Goal: Task Accomplishment & Management: Complete application form

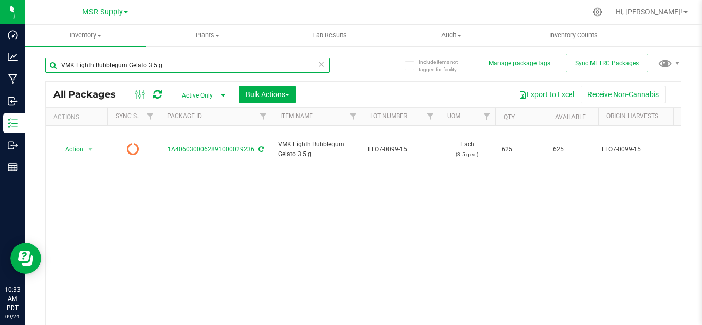
click at [186, 63] on input "VMK Eighth Bubblegum Gelato 3.5 g" at bounding box center [187, 65] width 285 height 15
type input "V"
type input "23436"
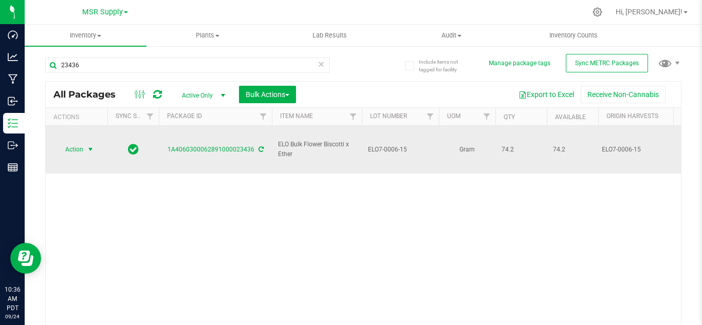
click at [87, 145] on span "select" at bounding box center [90, 149] width 8 height 8
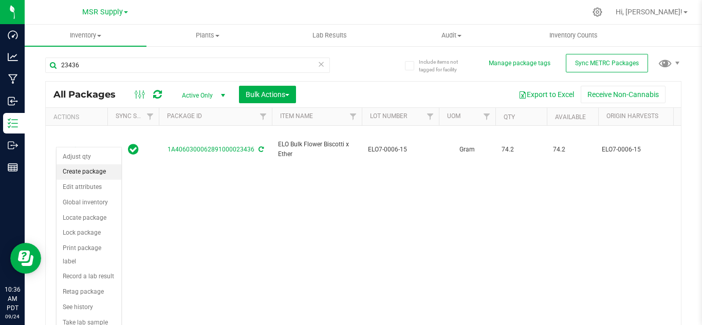
click at [97, 171] on li "Create package" at bounding box center [89, 171] width 65 height 15
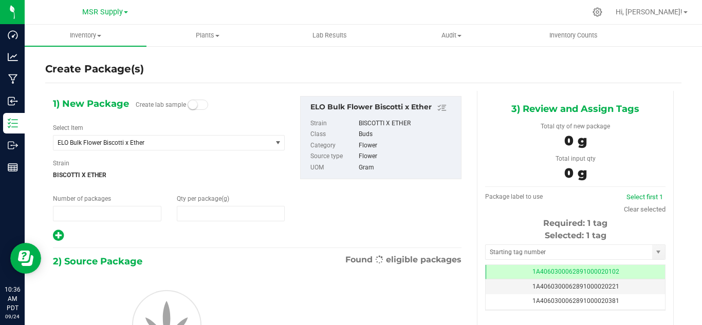
type input "1"
type input "0.0000"
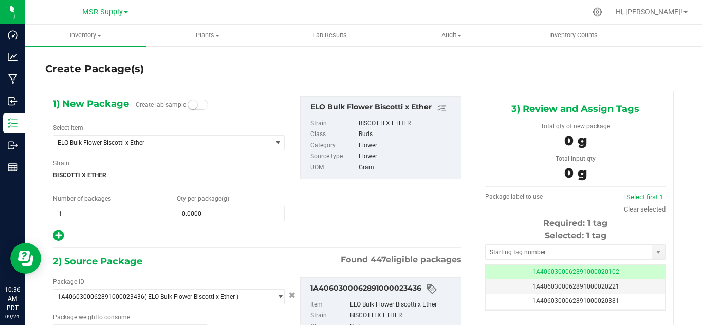
type input "0.0000 g"
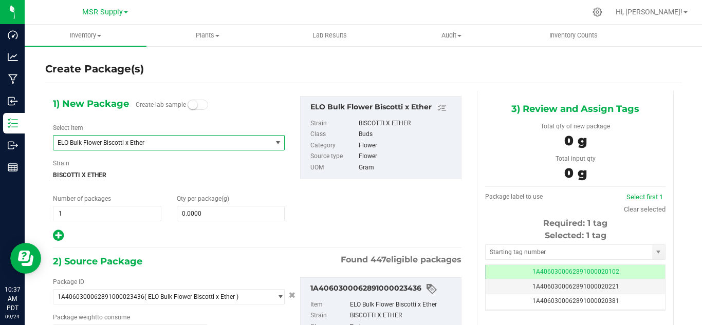
click at [108, 145] on span "ELO Bulk Flower Biscotti x Ether" at bounding box center [158, 142] width 201 height 7
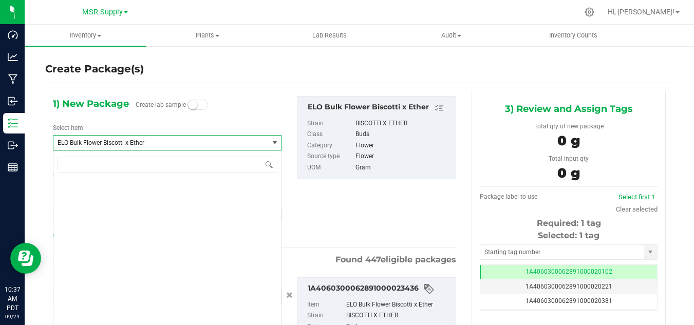
scroll to position [5710, 0]
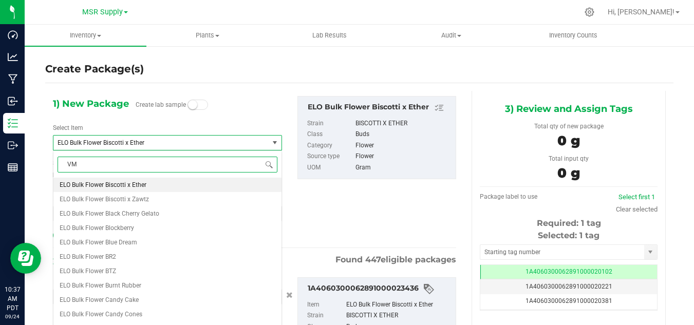
type input "VMK"
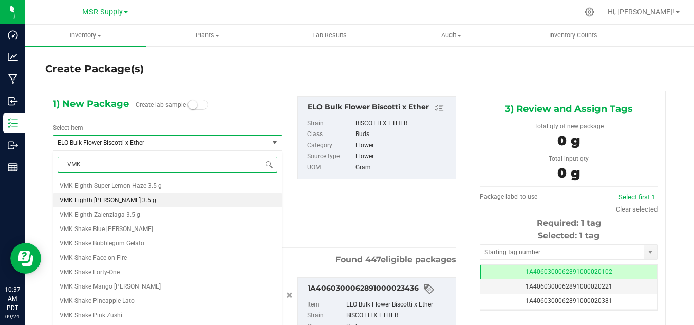
scroll to position [257, 0]
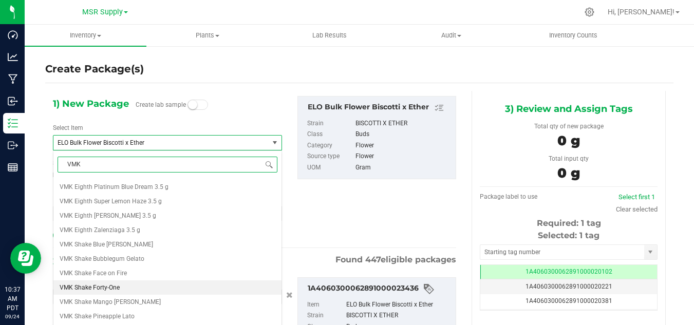
click at [105, 286] on span "VMK Shake Forty-One" at bounding box center [90, 287] width 60 height 7
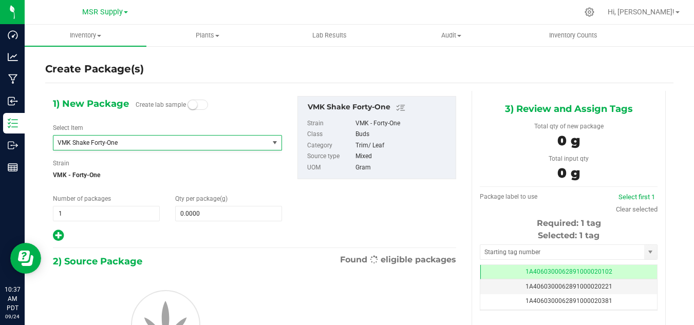
type input "0.0000"
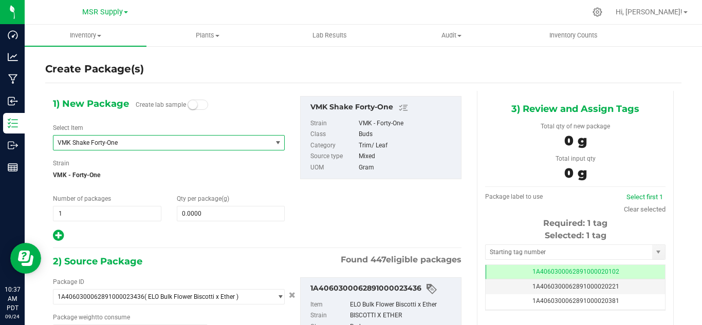
type input "0.0000 g"
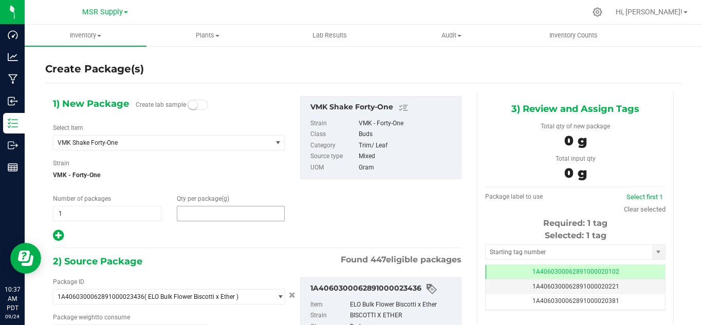
click at [223, 211] on span at bounding box center [231, 213] width 108 height 15
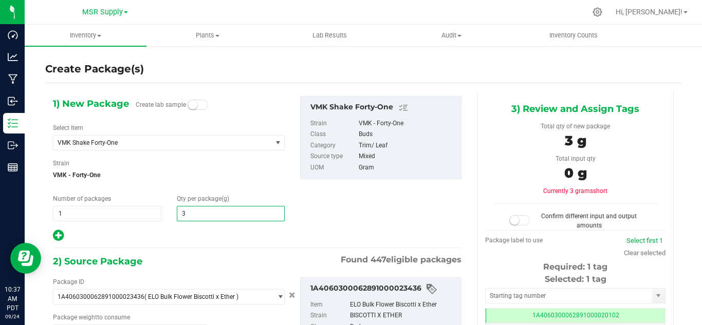
type input "33"
type input "33.0000"
click at [160, 249] on div "1) New Package Create lab sample Select Item VMK Shake Forty-One VMK Eighth For…" at bounding box center [257, 253] width 424 height 325
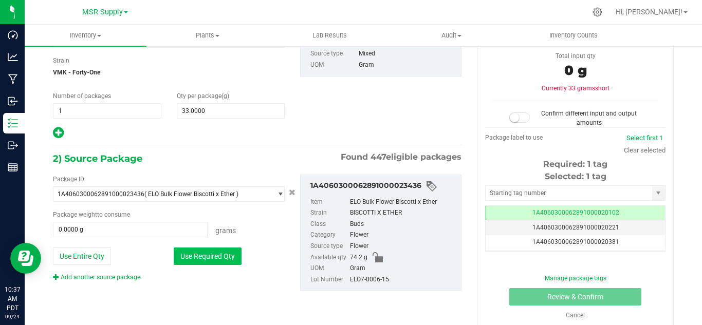
click at [218, 251] on button "Use Required Qty" at bounding box center [208, 256] width 68 height 17
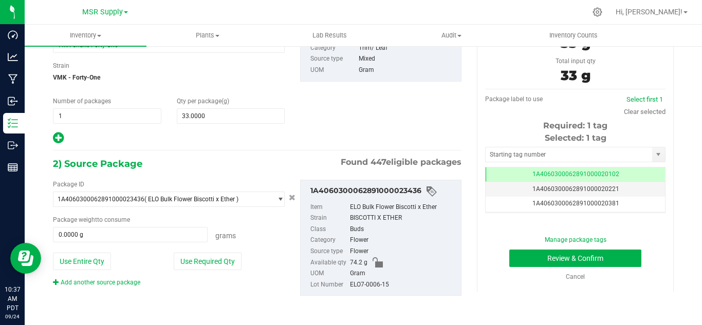
type input "33.0000 g"
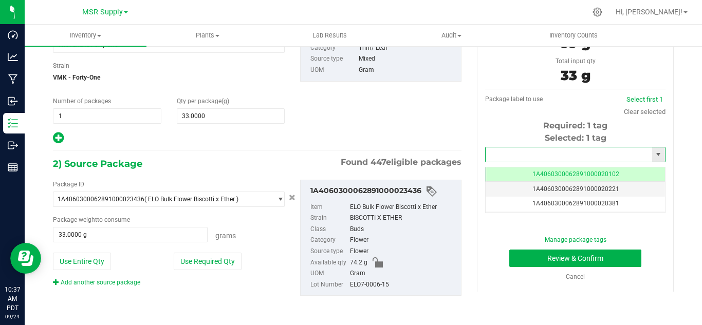
click at [556, 155] on input "text" at bounding box center [568, 154] width 166 height 14
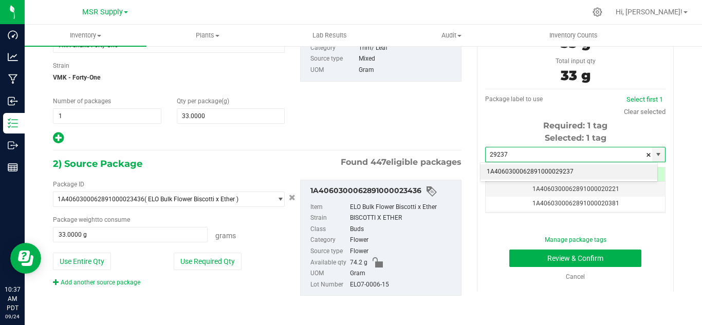
click at [563, 173] on li "1A4060300062891000029237" at bounding box center [568, 171] width 177 height 15
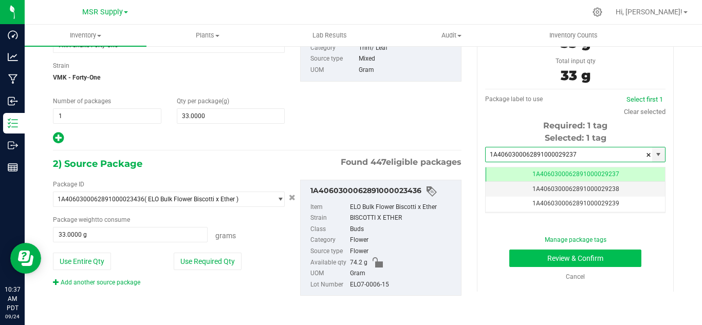
type input "1A4060300062891000029237"
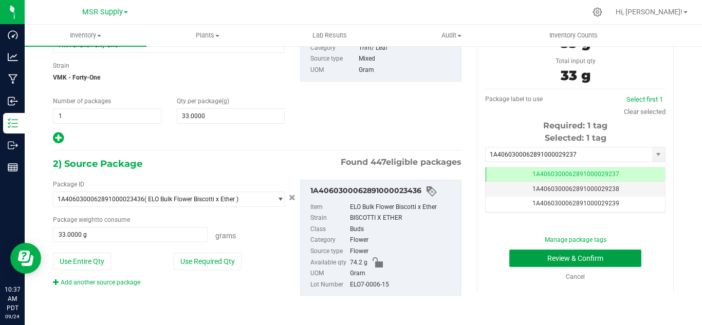
click at [603, 256] on button "Review & Confirm" at bounding box center [575, 258] width 132 height 17
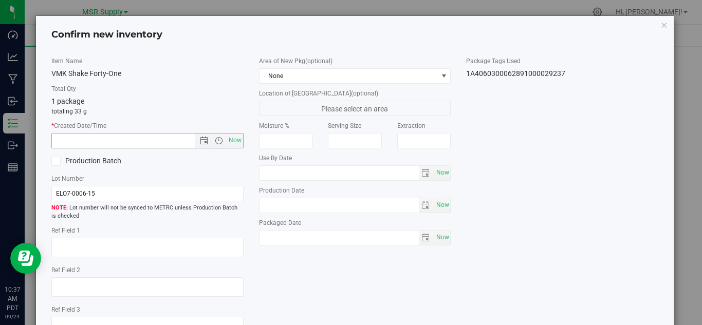
click at [232, 132] on div "* Created Date/Time Now" at bounding box center [147, 134] width 192 height 27
click at [231, 142] on span "Now" at bounding box center [234, 140] width 17 height 15
type input "[DATE] 10:37 AM"
click at [438, 239] on span "Now" at bounding box center [442, 237] width 17 height 15
type input "[DATE]"
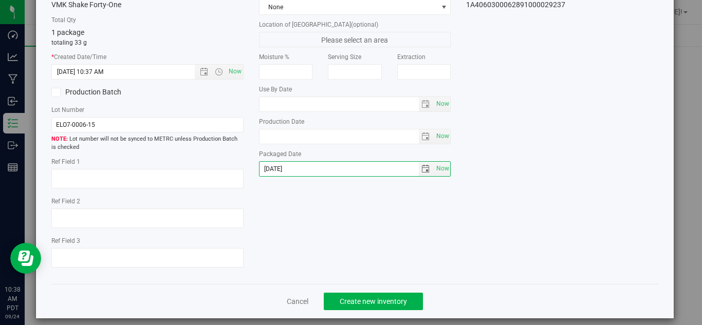
scroll to position [78, 0]
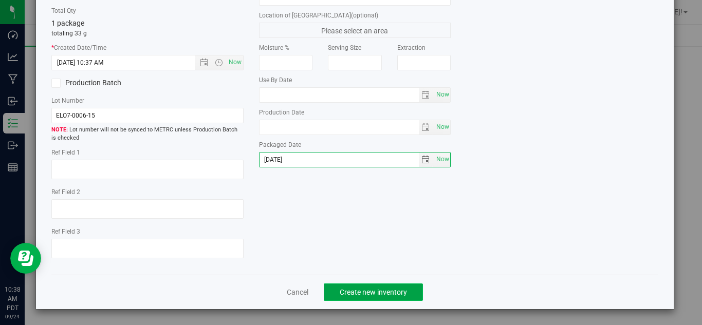
click at [399, 291] on span "Create new inventory" at bounding box center [373, 292] width 67 height 8
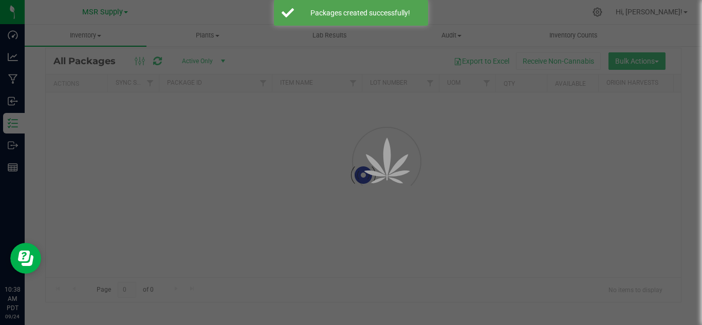
scroll to position [33, 0]
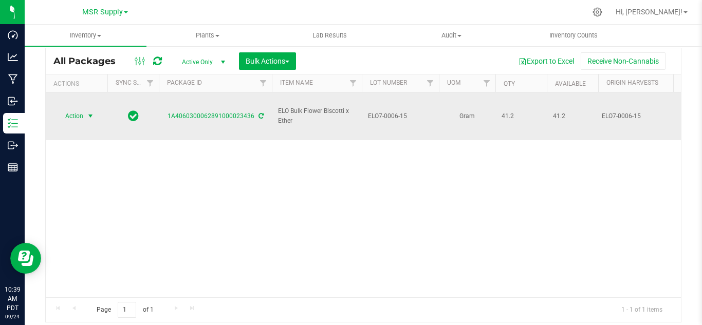
click at [88, 109] on span "select" at bounding box center [90, 116] width 13 height 14
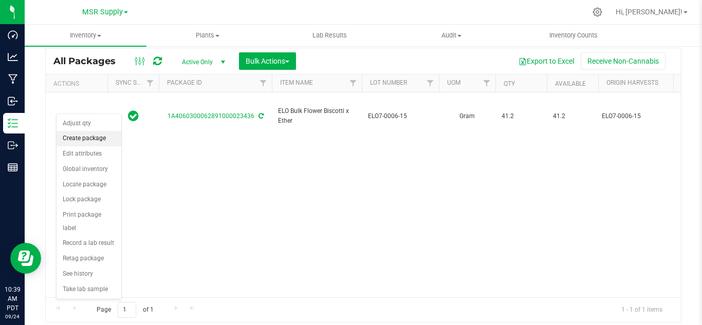
click at [83, 138] on li "Create package" at bounding box center [89, 138] width 65 height 15
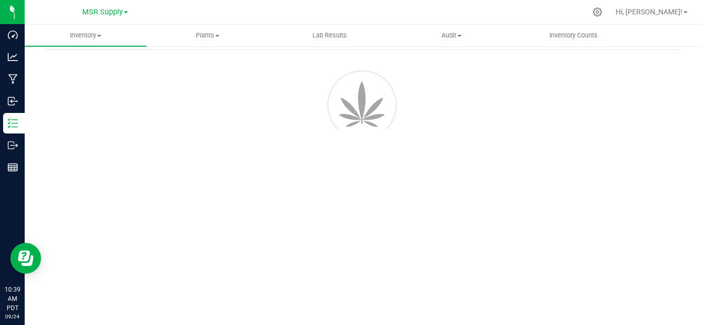
scroll to position [41, 0]
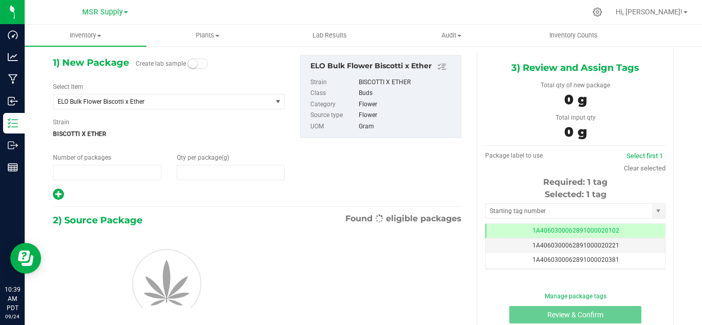
type input "1"
type input "0.0000"
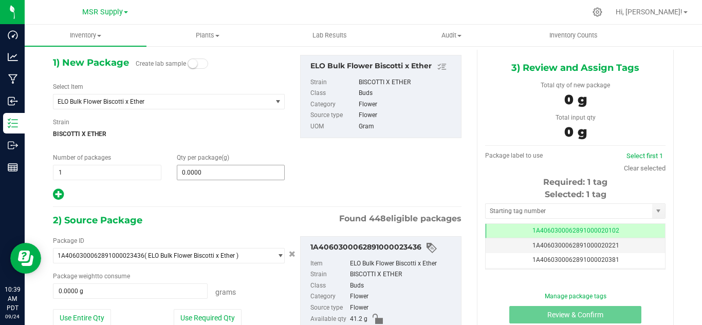
scroll to position [0, -1]
click at [205, 170] on span "0.0000 0" at bounding box center [231, 172] width 108 height 15
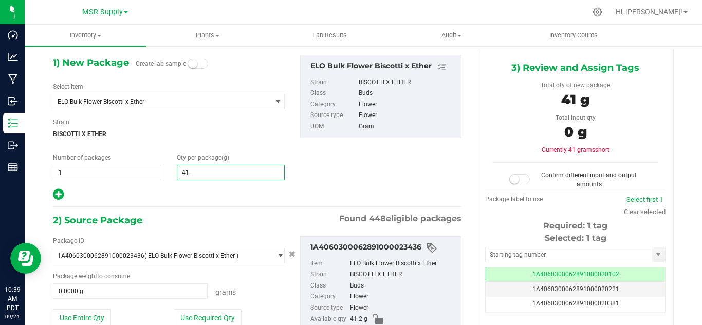
type input "41.2"
type input "41.2000"
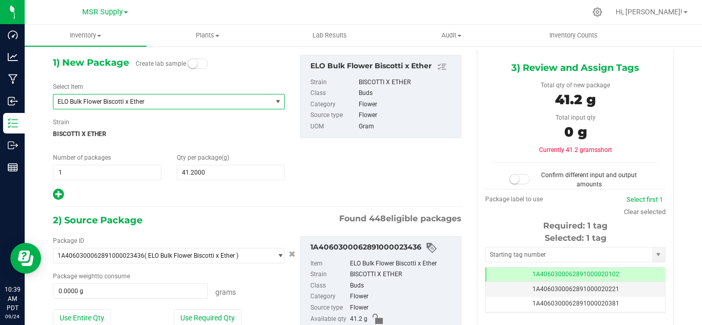
click at [154, 101] on span "ELO Bulk Flower Biscotti x Ether" at bounding box center [158, 101] width 201 height 7
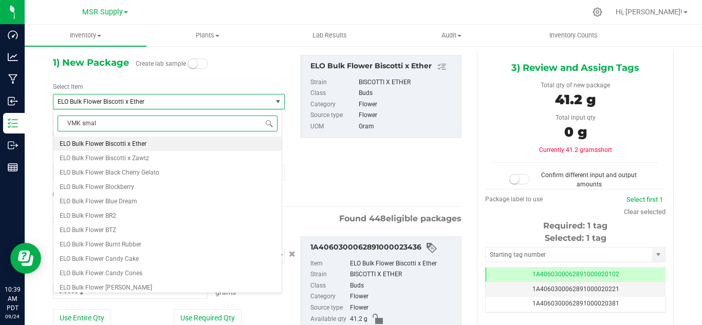
type input "VMK small"
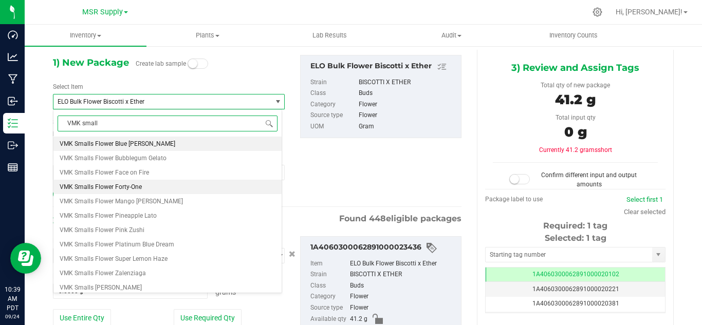
click at [127, 183] on span "VMK Smalls Flower Forty-One" at bounding box center [101, 186] width 82 height 7
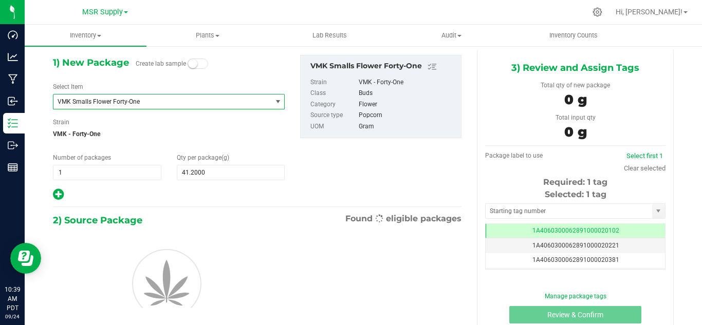
type input "0.0000"
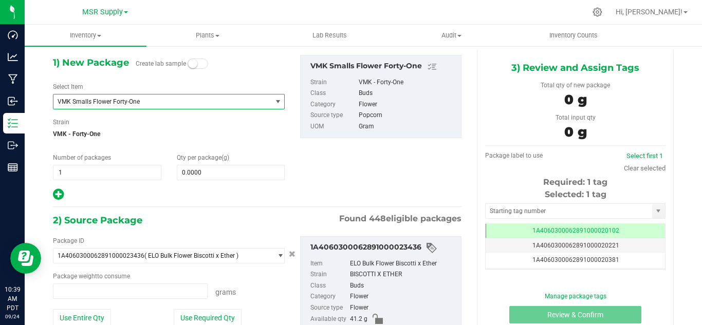
type input "0.0000 g"
click at [218, 176] on span "0.0000 0" at bounding box center [231, 172] width 108 height 15
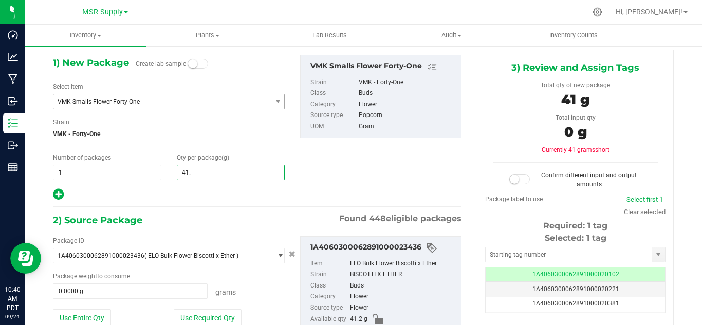
type input "41.2"
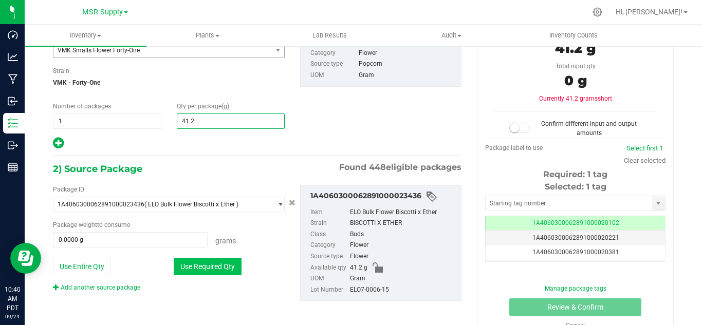
type input "41.2000"
click at [220, 262] on button "Use Required Qty" at bounding box center [208, 266] width 68 height 17
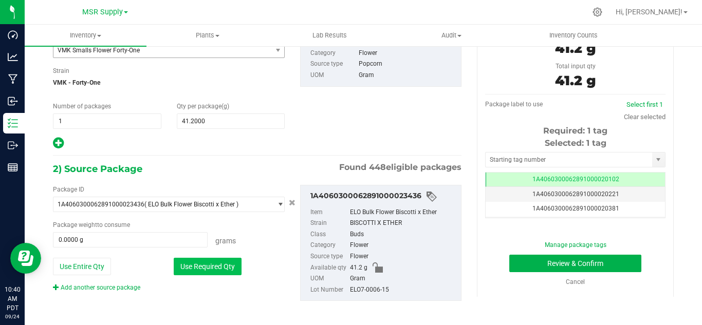
type input "41.2000 g"
click at [519, 163] on input "text" at bounding box center [568, 160] width 166 height 14
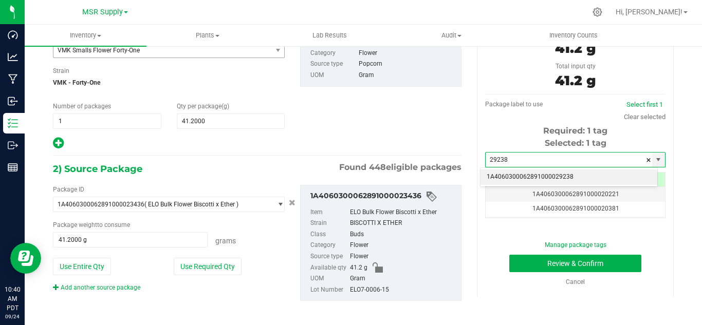
click at [541, 179] on li "1A4060300062891000029238" at bounding box center [568, 177] width 177 height 15
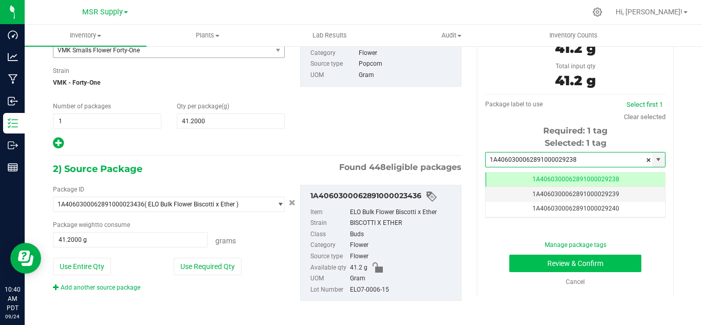
type input "1A4060300062891000029238"
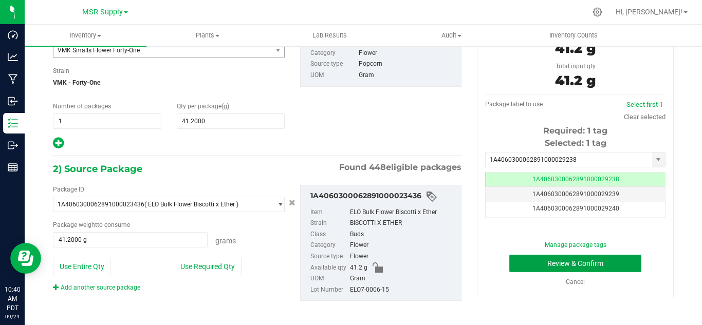
click at [620, 260] on button "Review & Confirm" at bounding box center [575, 263] width 132 height 17
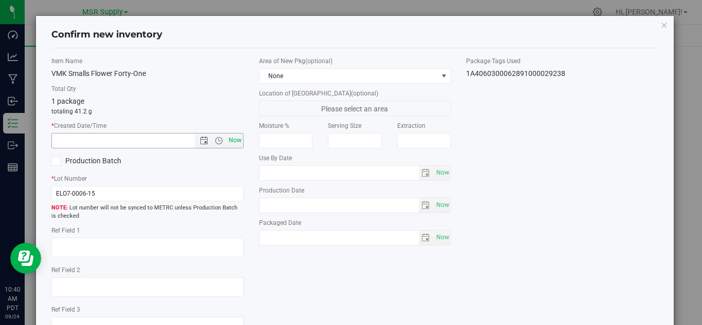
click at [237, 141] on span "Now" at bounding box center [234, 140] width 17 height 15
type input "[DATE] 10:40 AM"
click at [434, 236] on span "Now" at bounding box center [442, 237] width 17 height 15
type input "[DATE]"
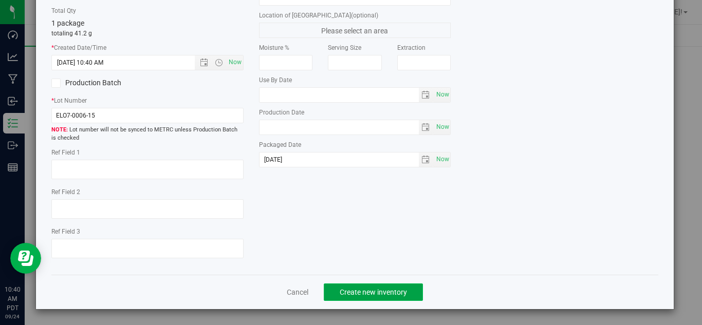
click at [400, 297] on button "Create new inventory" at bounding box center [373, 292] width 99 height 17
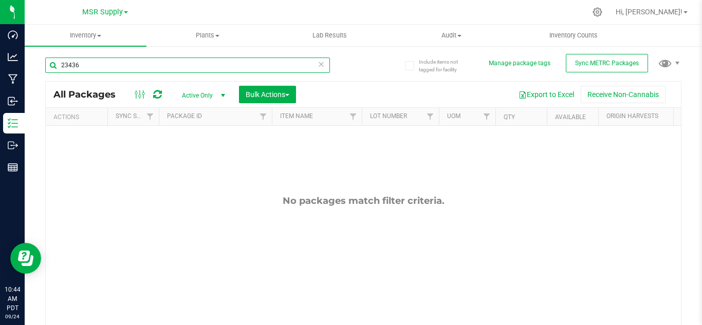
click at [89, 67] on input "23436" at bounding box center [187, 65] width 285 height 15
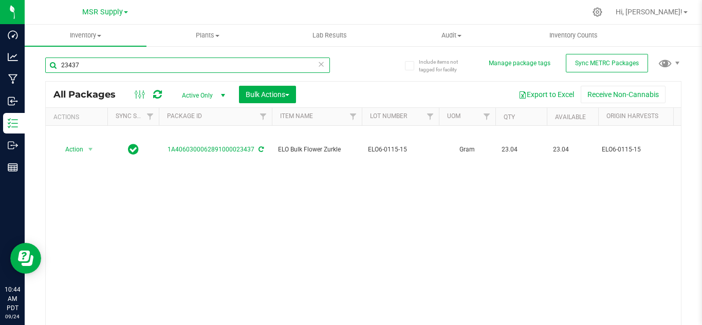
type input "23437"
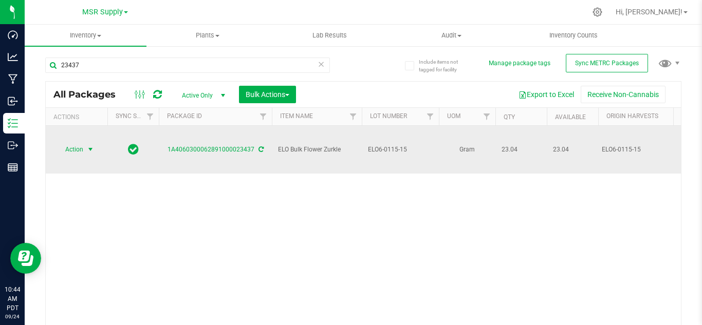
click at [86, 144] on span "select" at bounding box center [90, 149] width 13 height 14
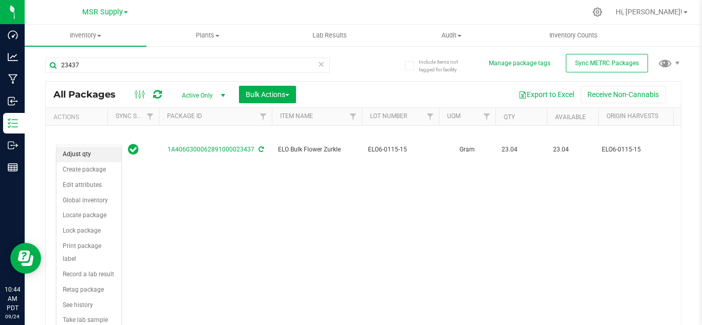
click at [84, 162] on li "Adjust qty" at bounding box center [89, 154] width 65 height 15
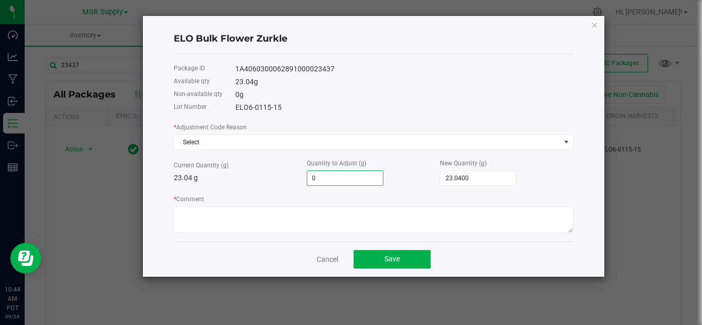
click at [342, 182] on input "0" at bounding box center [345, 178] width 76 height 14
type input "2"
type input "25.0400"
type input "25"
type input "48.0400"
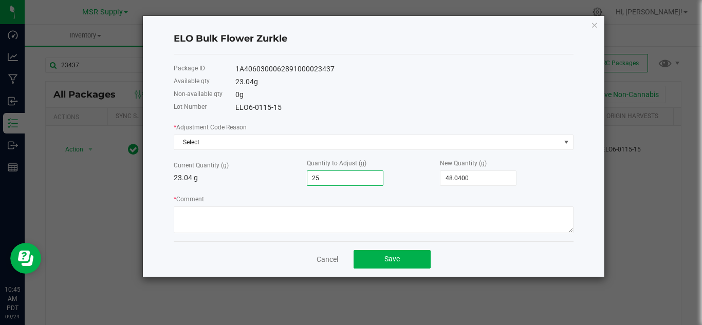
type input "2"
type input "25.0400"
type input "23.0400"
type input "23.04"
type input "-21.0400"
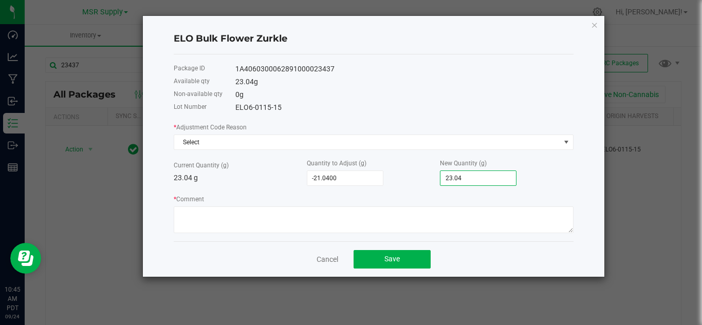
type input "2"
type input "1.9600"
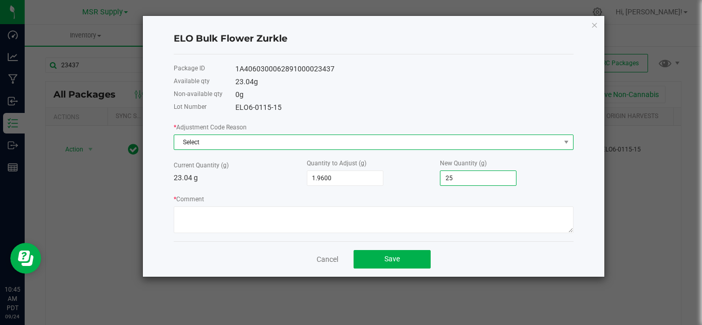
type input "25.0000"
click at [301, 143] on span "Select" at bounding box center [367, 142] width 386 height 14
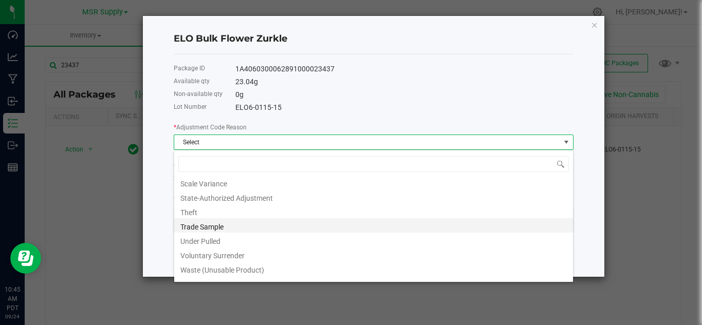
scroll to position [113, 0]
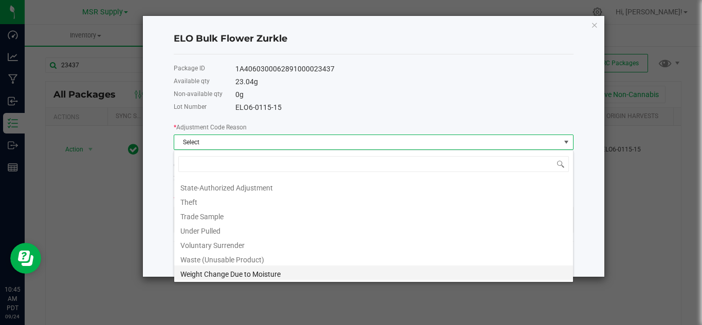
click at [223, 274] on li "Weight Change Due to Moisture" at bounding box center [373, 273] width 399 height 14
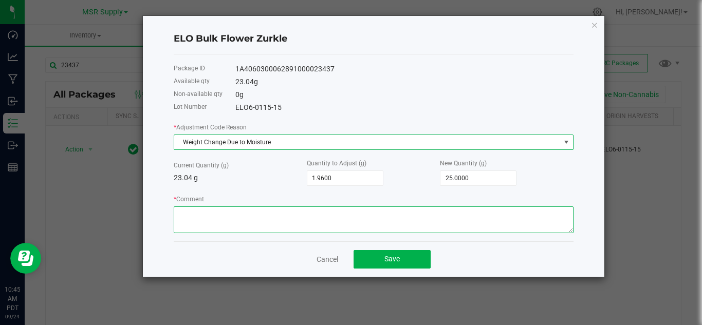
click at [234, 211] on textarea "* Comment" at bounding box center [374, 219] width 400 height 27
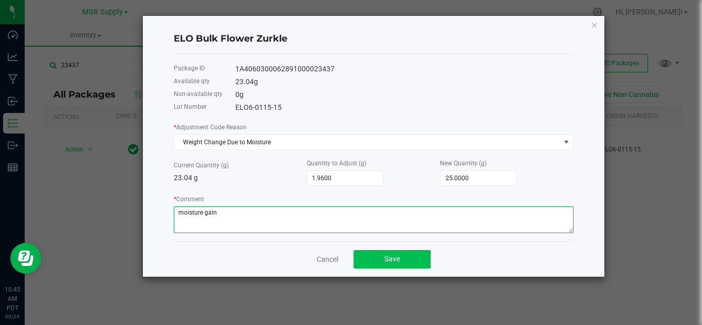
type textarea "moisture gain"
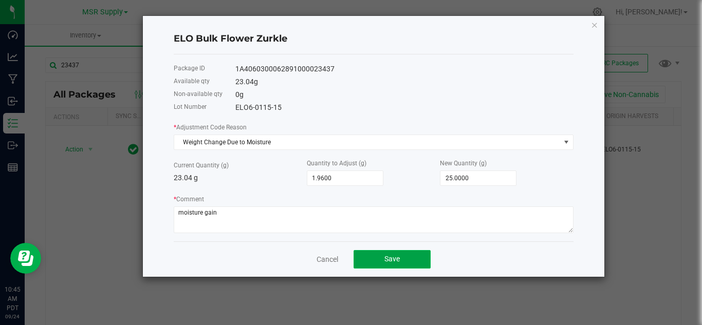
click at [386, 261] on span "Save" at bounding box center [391, 259] width 15 height 8
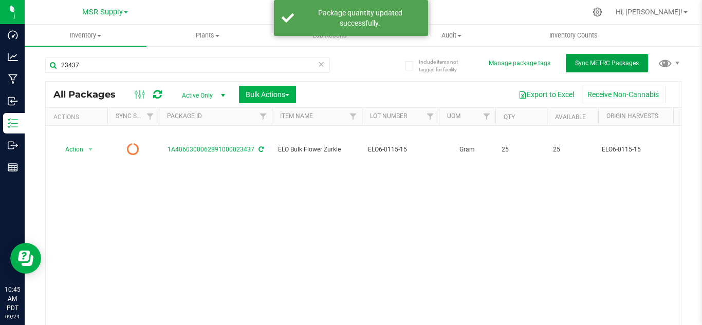
click at [591, 60] on span "Sync METRC Packages" at bounding box center [607, 63] width 64 height 7
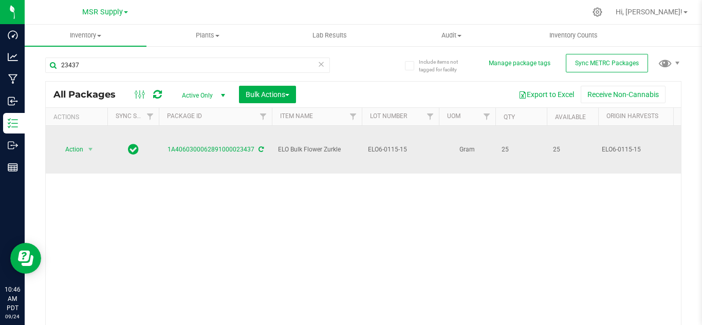
drag, startPoint x: 94, startPoint y: 128, endPoint x: 88, endPoint y: 144, distance: 17.1
click at [92, 134] on td "Action Action Adjust qty Create package Edit attributes Global inventory Locate…" at bounding box center [77, 150] width 62 height 48
click at [88, 144] on span "select" at bounding box center [90, 149] width 13 height 14
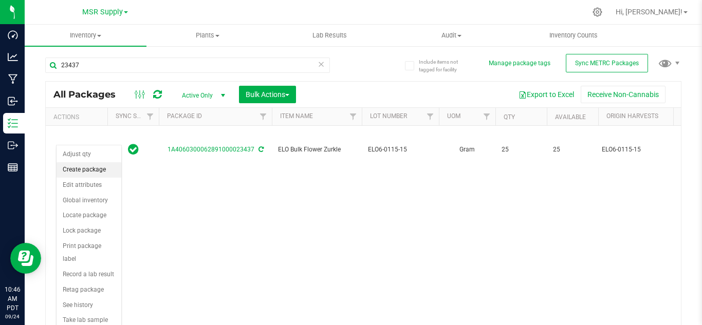
click at [97, 167] on li "Create package" at bounding box center [89, 169] width 65 height 15
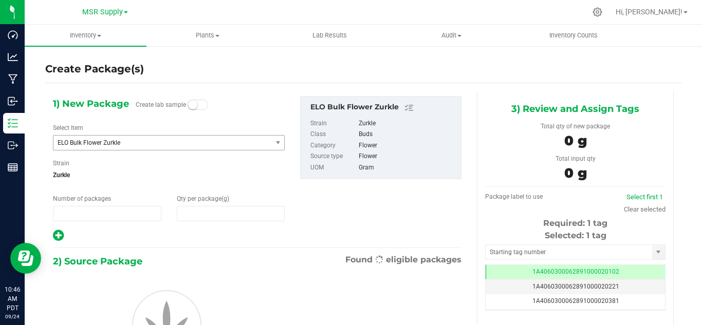
type input "1"
type input "0.0000"
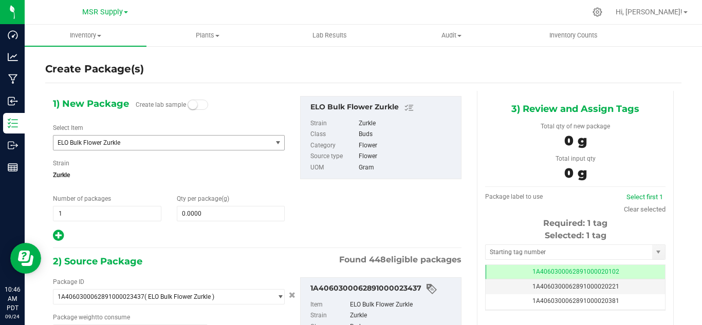
scroll to position [0, -1]
click at [150, 145] on span "ELO Bulk Flower Zurkle" at bounding box center [158, 142] width 201 height 7
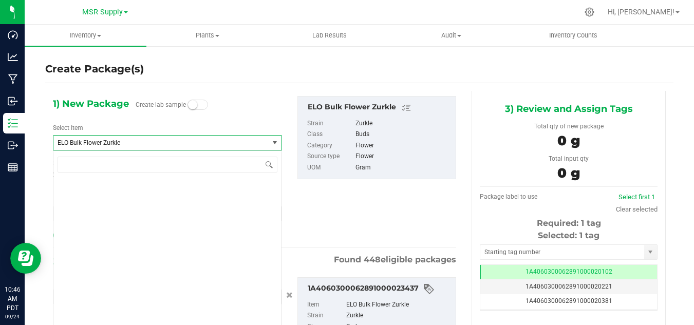
scroll to position [7968, 0]
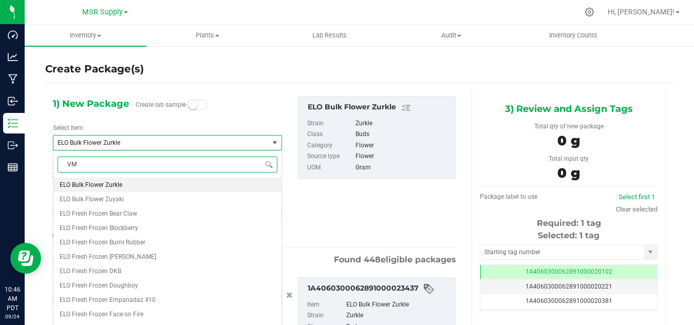
type input "VMK"
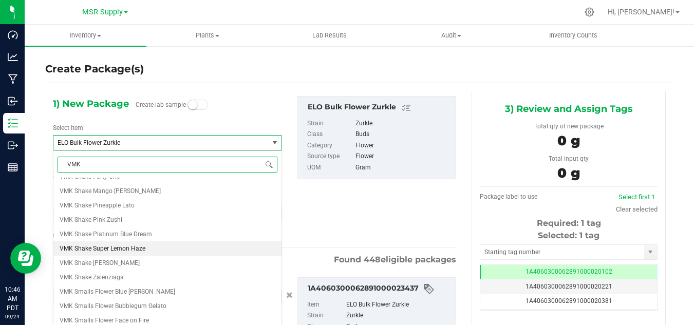
scroll to position [462, 0]
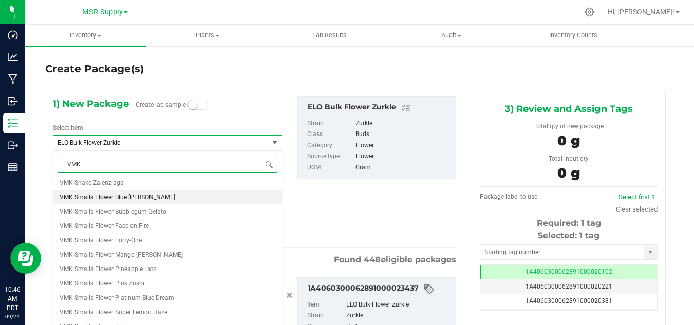
click at [144, 199] on li "VMK Smalls Flower Blue [PERSON_NAME]" at bounding box center [167, 197] width 228 height 14
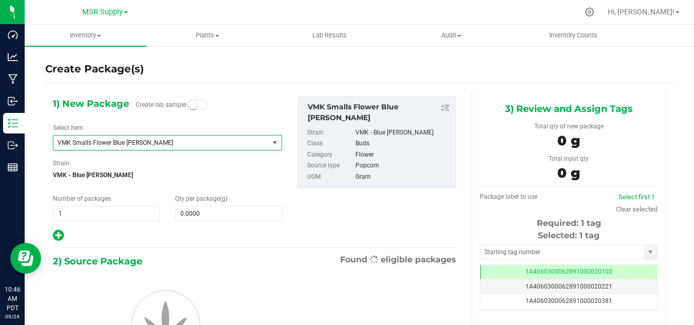
type input "0.0000"
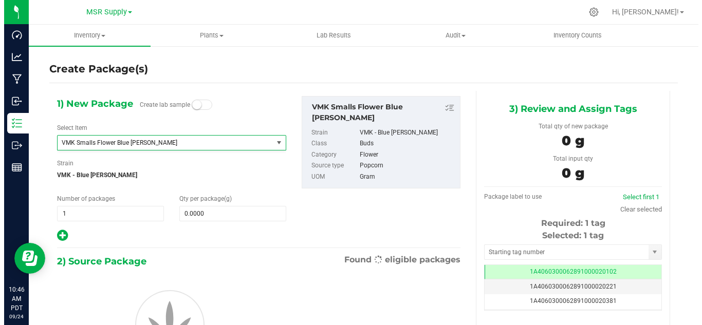
scroll to position [30923, 0]
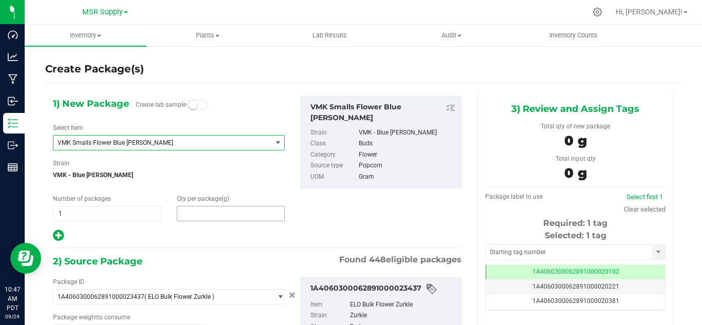
click at [185, 218] on span at bounding box center [231, 213] width 108 height 15
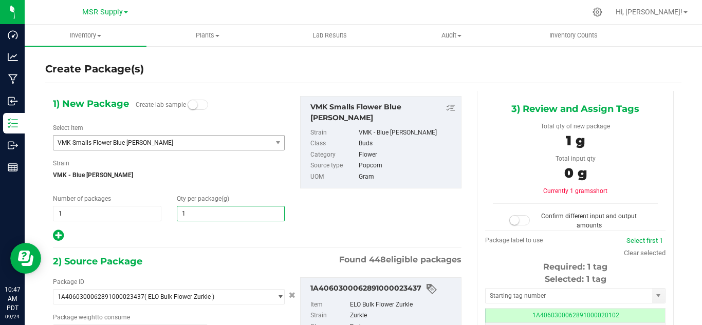
type input "13"
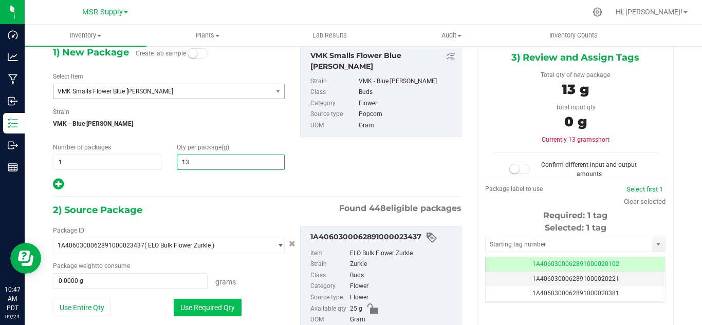
type input "13.0000"
click at [179, 306] on button "Use Required Qty" at bounding box center [208, 307] width 68 height 17
type input "13.0000 g"
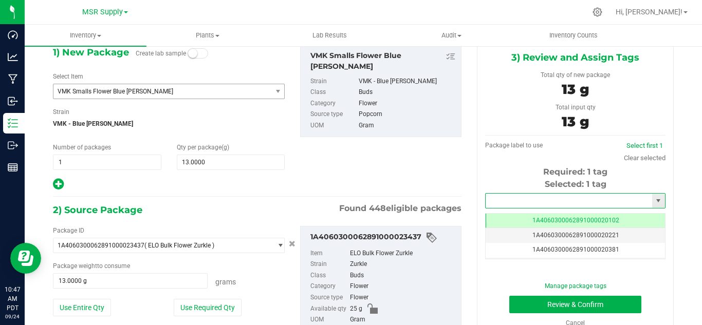
click at [500, 199] on input "text" at bounding box center [568, 201] width 166 height 14
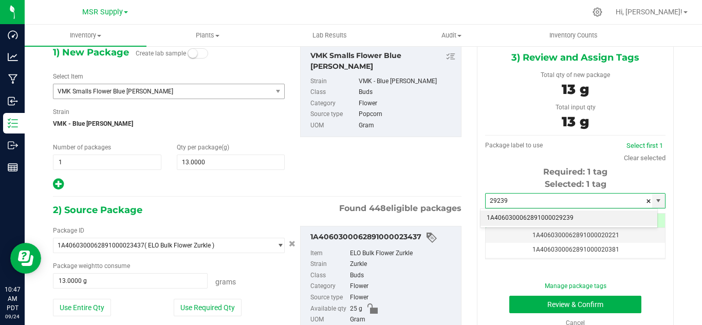
click at [523, 212] on li "1A4060300062891000029239" at bounding box center [568, 218] width 177 height 15
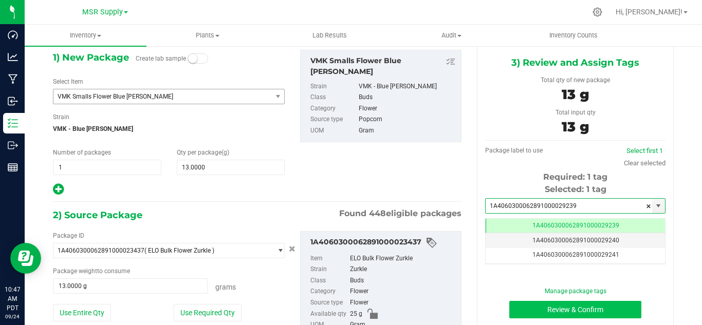
type input "1A4060300062891000029239"
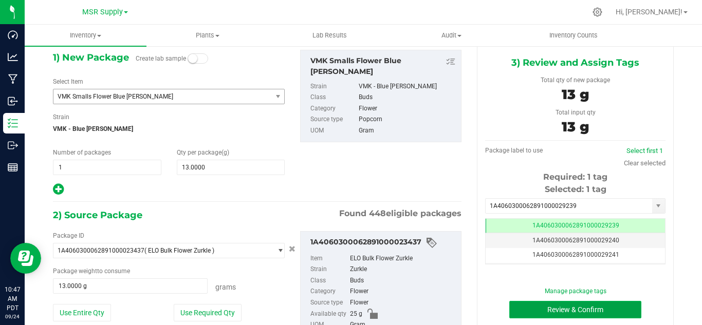
click at [561, 309] on button "Review & Confirm" at bounding box center [575, 309] width 132 height 17
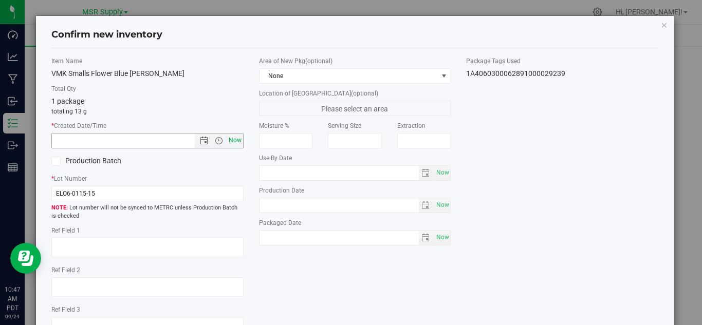
click at [234, 138] on span "Now" at bounding box center [234, 140] width 17 height 15
type input "[DATE] 10:47 AM"
click at [441, 236] on span "Now" at bounding box center [442, 237] width 17 height 15
type input "[DATE]"
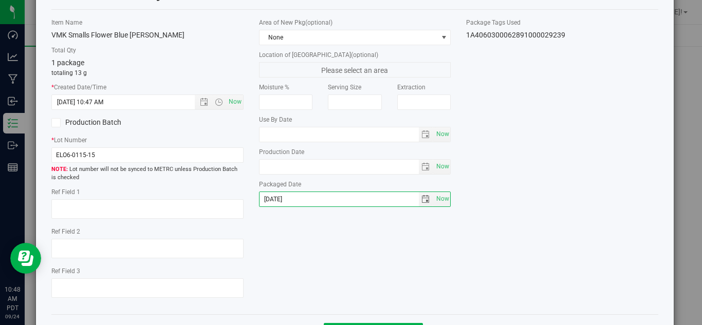
scroll to position [78, 0]
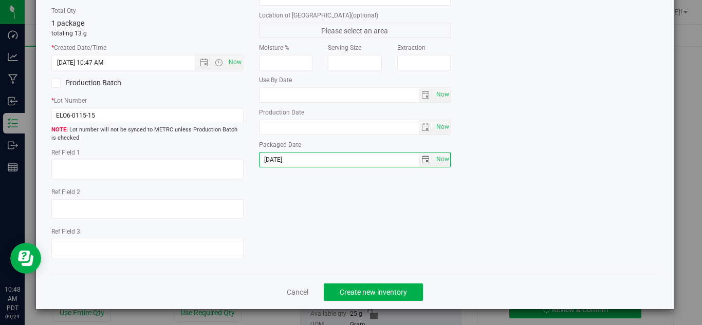
click at [380, 304] on div "Cancel Create new inventory" at bounding box center [354, 292] width 607 height 34
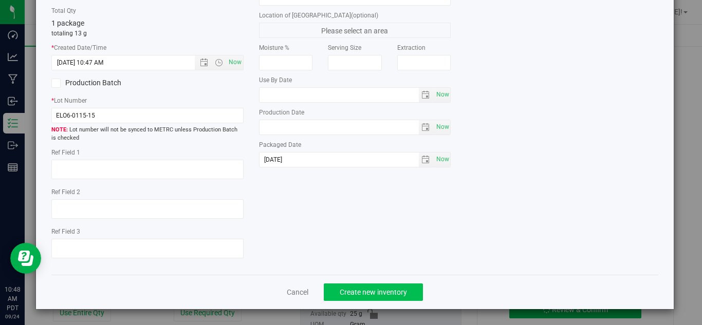
drag, startPoint x: 381, startPoint y: 302, endPoint x: 384, endPoint y: 296, distance: 6.7
click at [382, 300] on div "Cancel Create new inventory" at bounding box center [354, 292] width 607 height 34
click at [384, 295] on span "Create new inventory" at bounding box center [373, 292] width 67 height 8
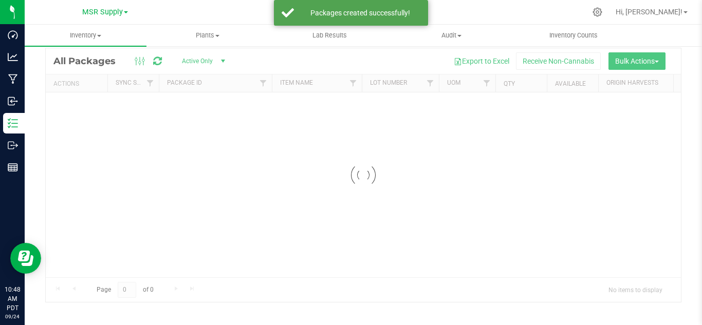
scroll to position [33, 0]
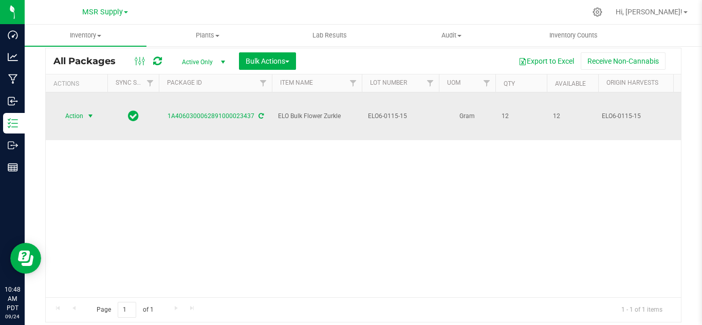
click at [90, 112] on span "select" at bounding box center [90, 116] width 8 height 8
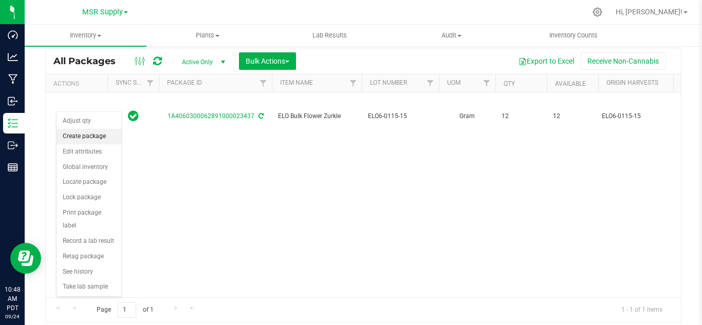
click at [97, 135] on li "Create package" at bounding box center [89, 136] width 65 height 15
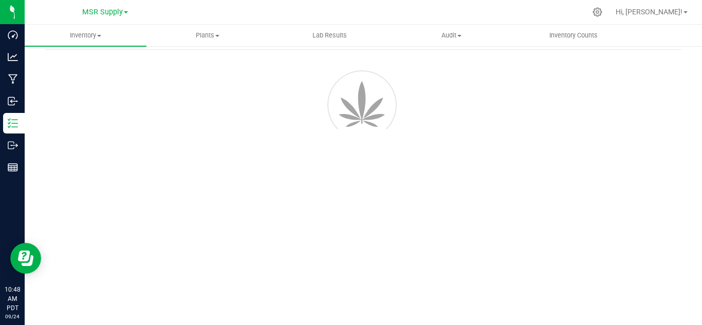
scroll to position [41, 0]
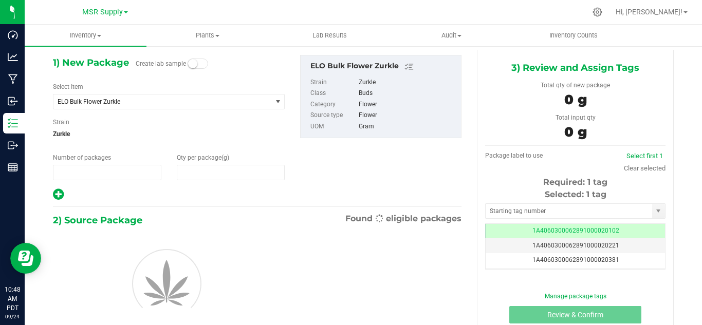
type input "1"
type input "0.0000"
click at [116, 97] on span "ELO Bulk Flower Zurkle" at bounding box center [162, 102] width 218 height 14
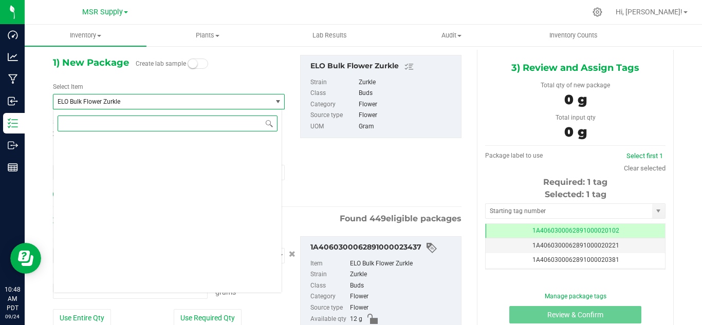
type input "0.0000 g"
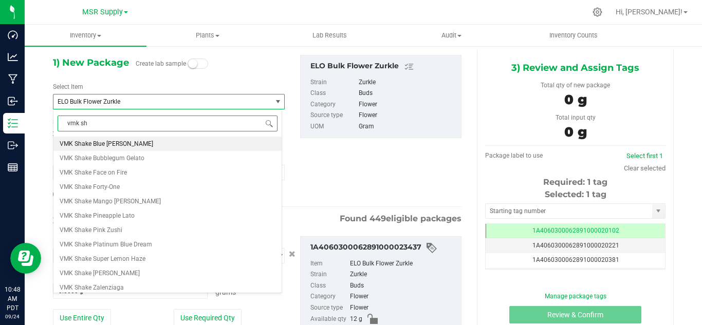
type input "vmk sha"
click at [83, 144] on span "VMK Shake Blue [PERSON_NAME]" at bounding box center [106, 143] width 93 height 7
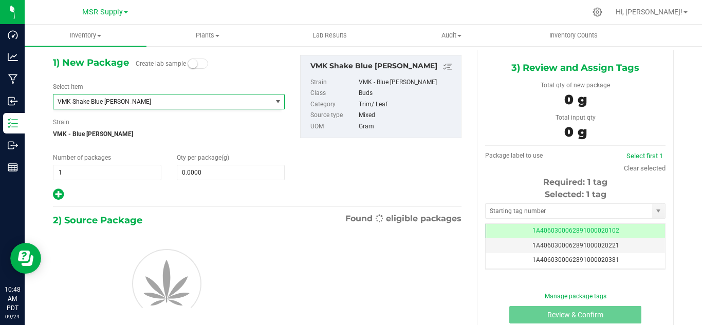
type input "0.0000"
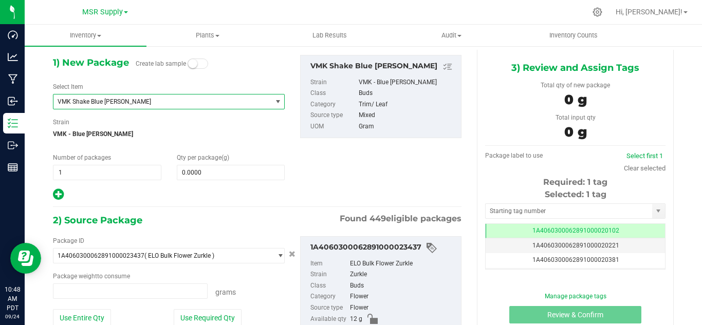
type input "0.0000 g"
click at [494, 207] on input "text" at bounding box center [568, 211] width 166 height 14
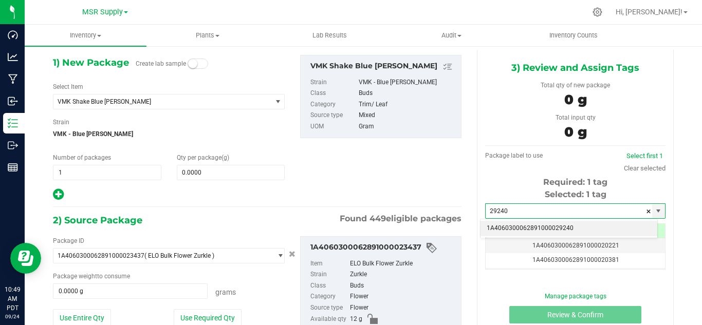
click at [516, 226] on li "1A4060300062891000029240" at bounding box center [568, 228] width 177 height 15
type input "1A4060300062891000029240"
click at [196, 171] on span at bounding box center [231, 172] width 108 height 15
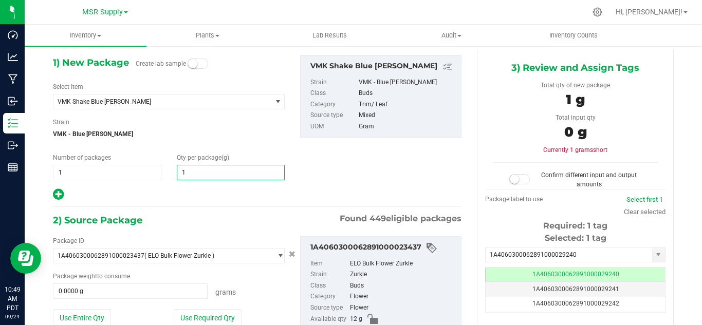
type input "12"
type input "12.0000"
click at [189, 192] on div at bounding box center [169, 194] width 232 height 13
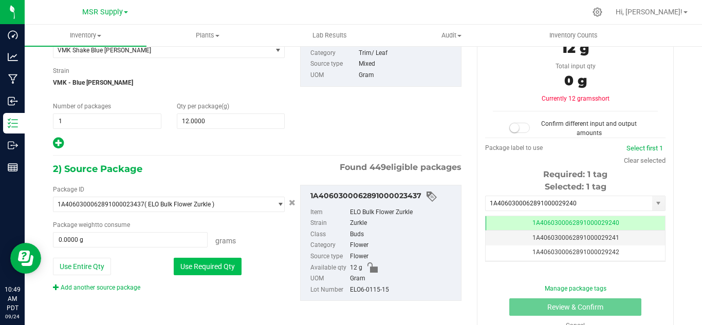
click at [205, 265] on button "Use Required Qty" at bounding box center [208, 266] width 68 height 17
type input "12.0000 g"
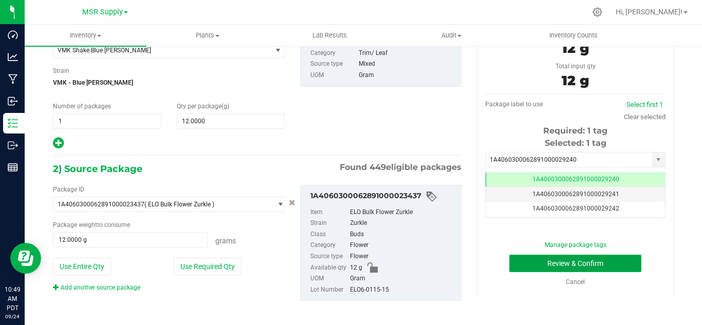
click at [596, 261] on button "Review & Confirm" at bounding box center [575, 263] width 132 height 17
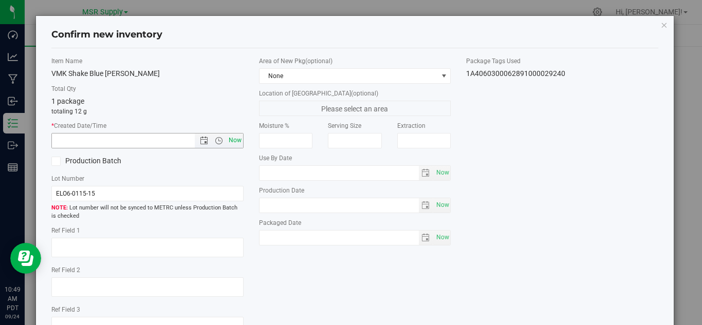
click at [232, 136] on span "Now" at bounding box center [234, 140] width 17 height 15
type input "[DATE] 10:49 AM"
click at [446, 238] on div "Area of New Pkg (optional) None Location of [GEOGRAPHIC_DATA] (optional) Please…" at bounding box center [355, 154] width 208 height 194
click at [436, 237] on span "Now" at bounding box center [442, 237] width 17 height 15
type input "[DATE]"
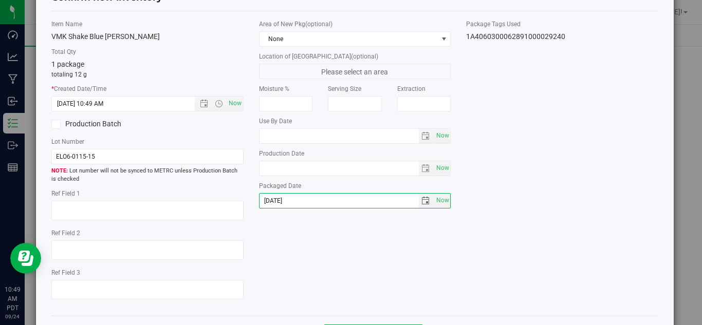
scroll to position [78, 0]
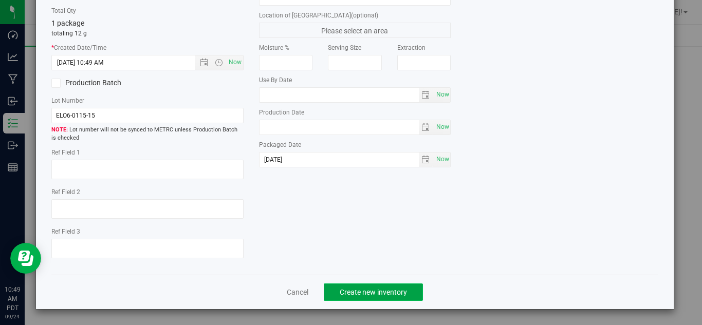
click at [389, 297] on button "Create new inventory" at bounding box center [373, 292] width 99 height 17
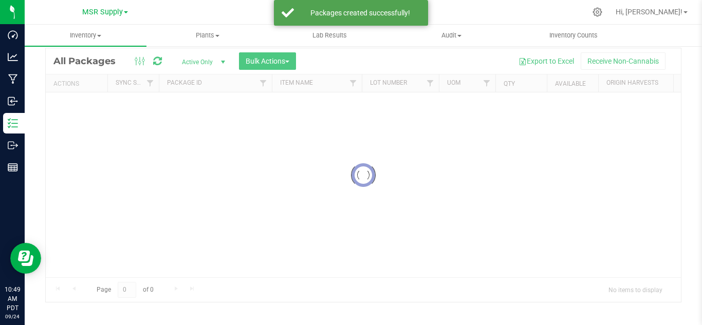
scroll to position [33, 0]
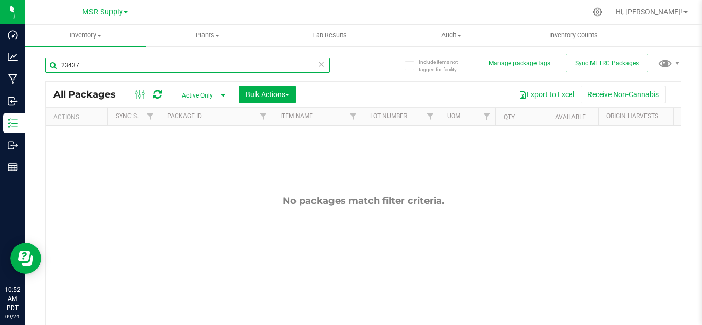
click at [107, 64] on input "23437" at bounding box center [187, 65] width 285 height 15
type input "23435"
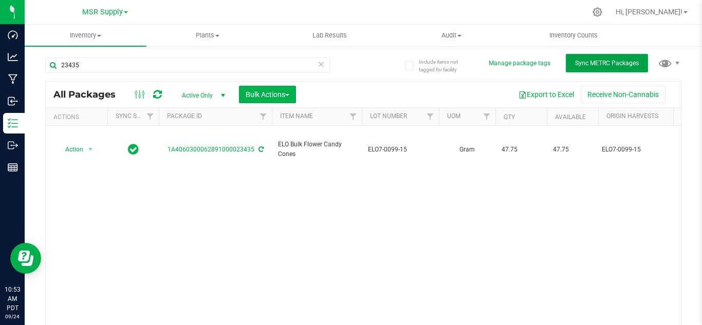
click at [596, 59] on button "Sync METRC Packages" at bounding box center [607, 63] width 82 height 18
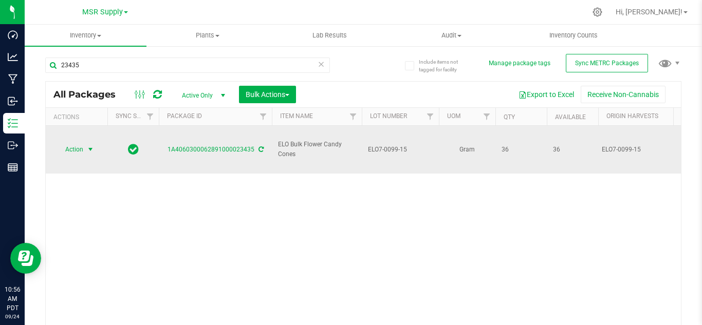
click at [87, 145] on span "select" at bounding box center [90, 149] width 8 height 8
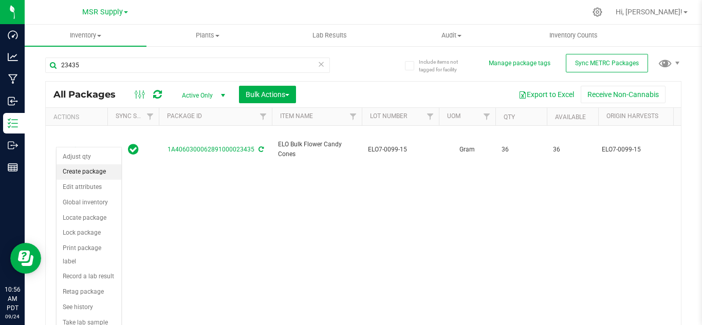
click at [94, 175] on li "Create package" at bounding box center [89, 171] width 65 height 15
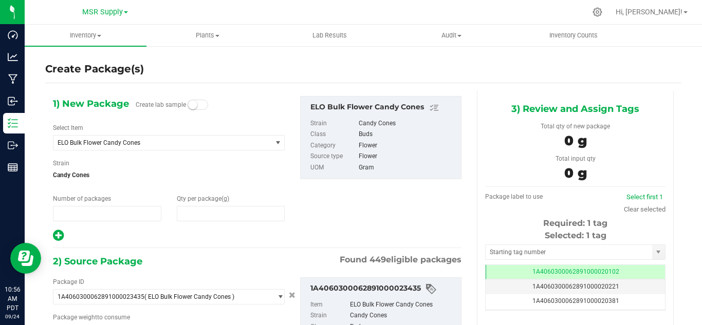
type input "1"
type input "0.0000"
click at [148, 143] on span "ELO Bulk Flower Candy Cones" at bounding box center [158, 142] width 201 height 7
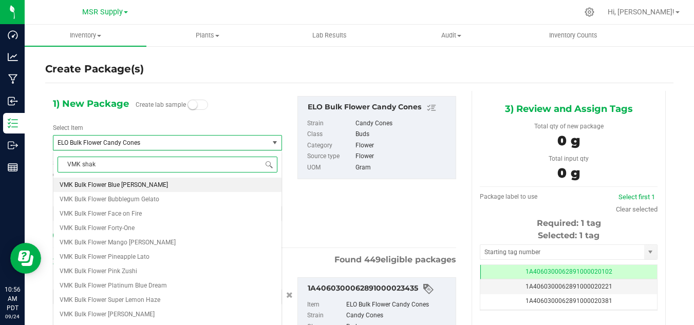
type input "VMK shake"
click at [121, 198] on span "VMK Shake Bubblegum Gelato" at bounding box center [102, 199] width 85 height 7
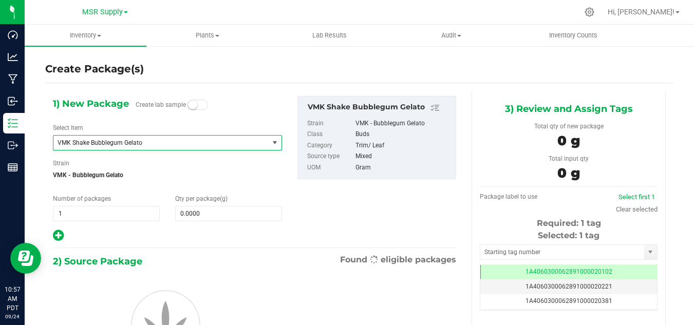
type input "0.0000"
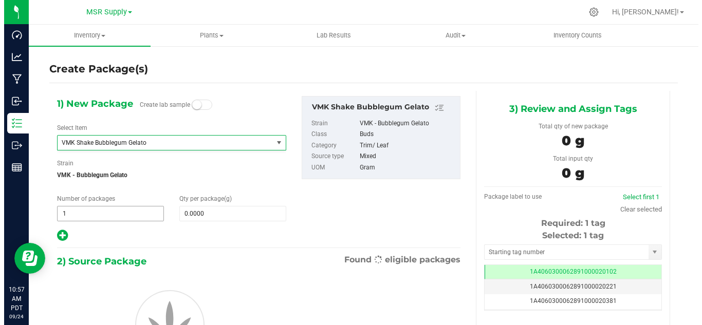
scroll to position [30779, 0]
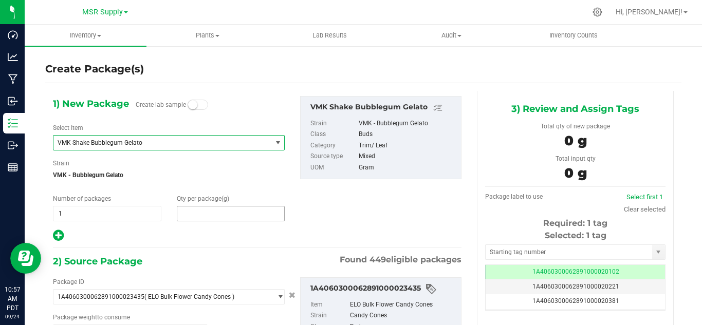
click at [194, 217] on span at bounding box center [231, 213] width 108 height 15
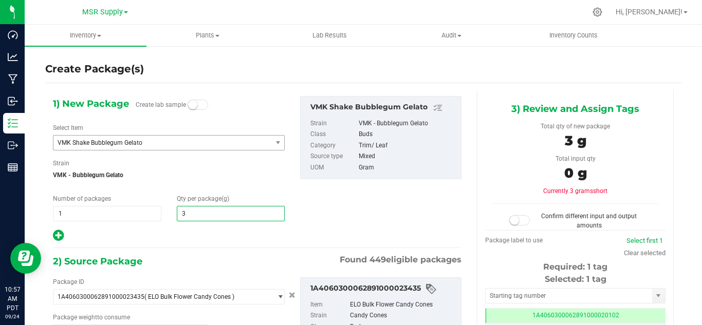
type input "34"
type input "34.0000"
click at [194, 246] on div "1) New Package Create lab sample Select Item VMK Shake Bubblegum Gelato VMK Eig…" at bounding box center [257, 253] width 424 height 325
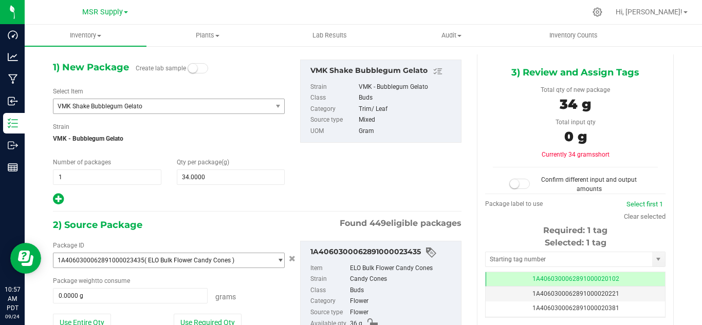
scroll to position [51, 0]
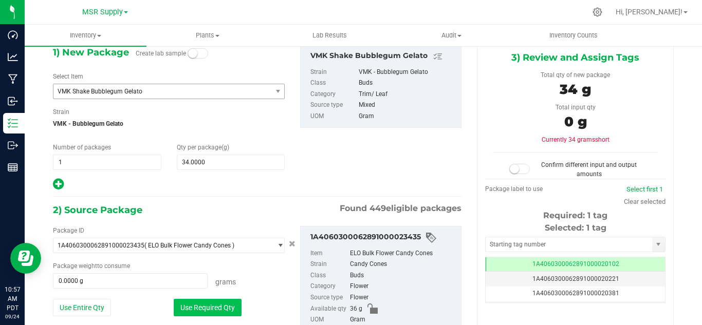
click at [214, 303] on button "Use Required Qty" at bounding box center [208, 307] width 68 height 17
type input "34.0000 g"
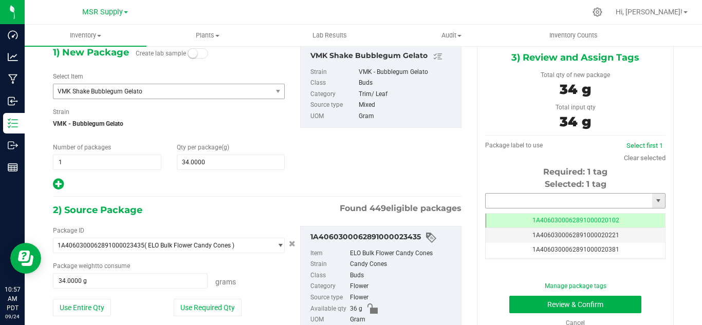
click at [496, 198] on input "text" at bounding box center [568, 201] width 166 height 14
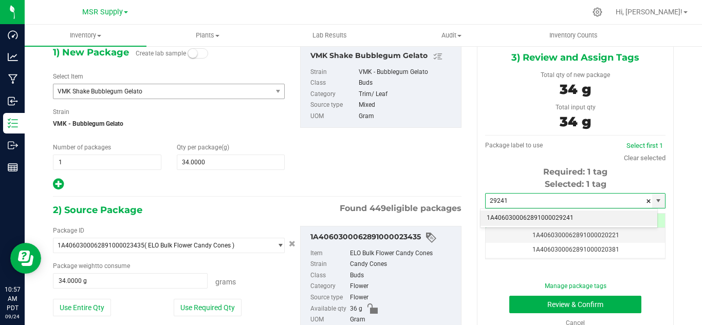
click at [522, 216] on li "1A4060300062891000029241" at bounding box center [568, 218] width 177 height 15
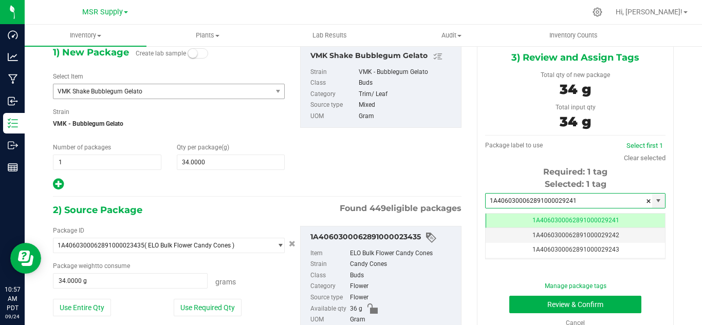
type input "1A4060300062891000029241"
click at [605, 295] on div "Manage package tags Review & Confirm Cancel" at bounding box center [575, 304] width 165 height 46
click at [607, 299] on button "Review & Confirm" at bounding box center [575, 304] width 132 height 17
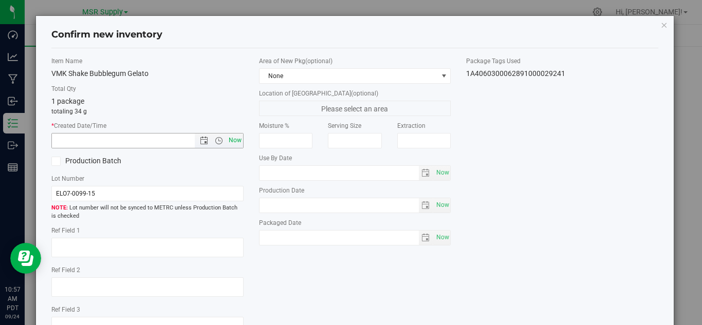
click at [232, 139] on span "Now" at bounding box center [234, 140] width 17 height 15
type input "[DATE] 10:57 AM"
click at [439, 239] on span "Now" at bounding box center [442, 237] width 17 height 15
type input "[DATE]"
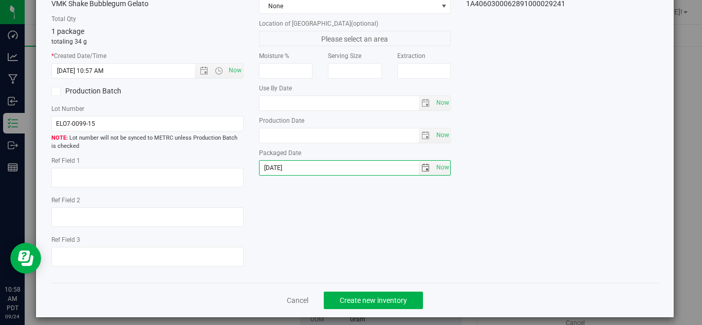
scroll to position [78, 0]
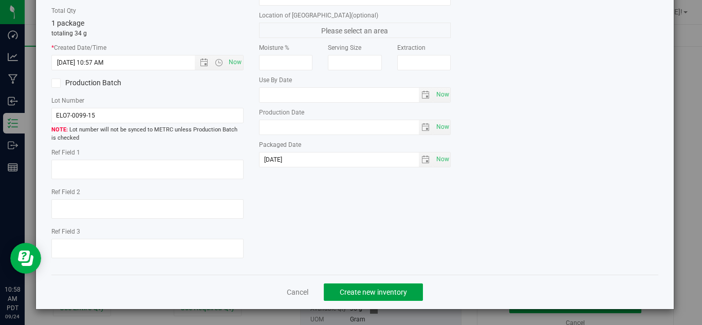
drag, startPoint x: 369, startPoint y: 288, endPoint x: 426, endPoint y: 252, distance: 67.3
click at [369, 288] on span "Create new inventory" at bounding box center [373, 292] width 67 height 8
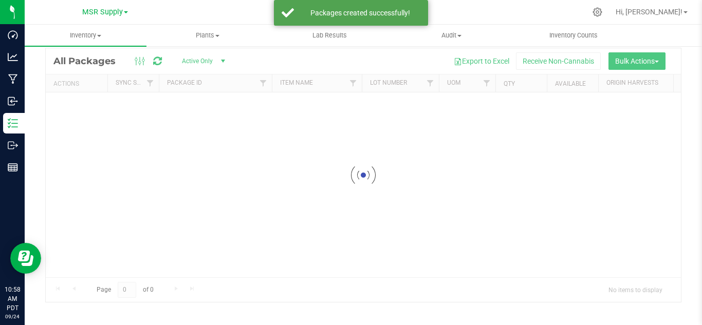
scroll to position [33, 0]
